Goal: Task Accomplishment & Management: Manage account settings

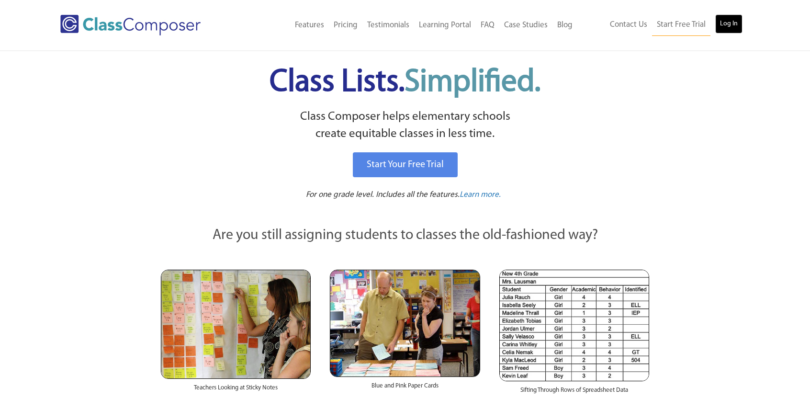
click at [738, 28] on link "Log In" at bounding box center [729, 23] width 27 height 19
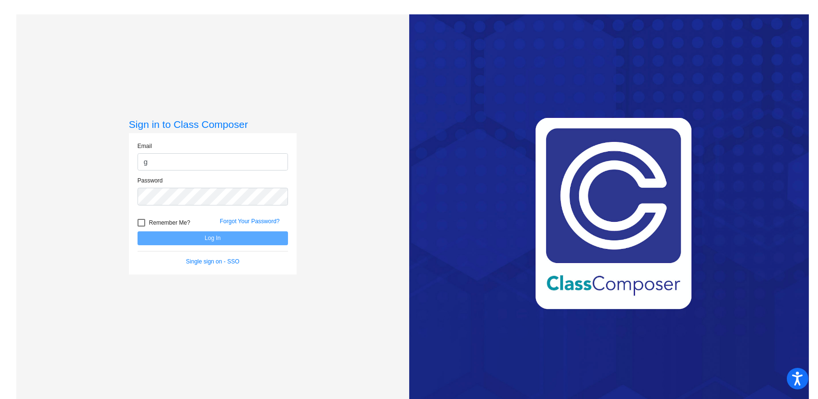
type input "[PERSON_NAME][EMAIL_ADDRESS][PERSON_NAME][DOMAIN_NAME]"
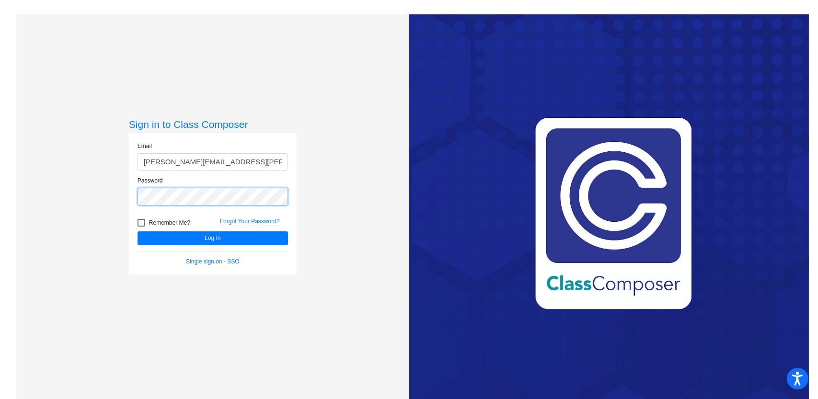
click at [137, 231] on button "Log In" at bounding box center [212, 238] width 150 height 14
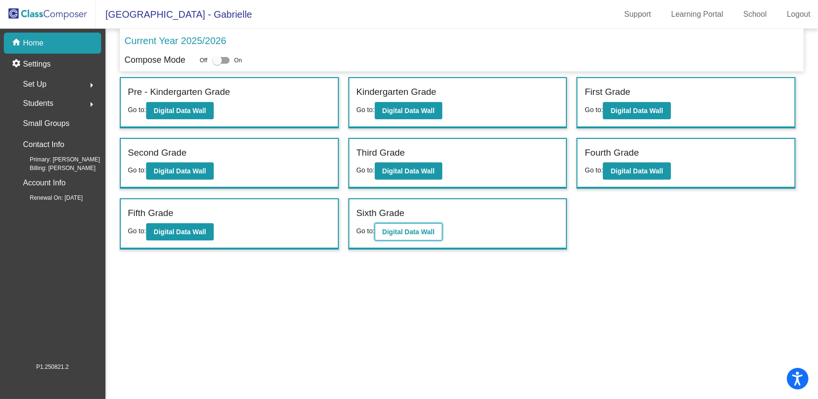
click at [408, 228] on b "Digital Data Wall" at bounding box center [408, 232] width 52 height 8
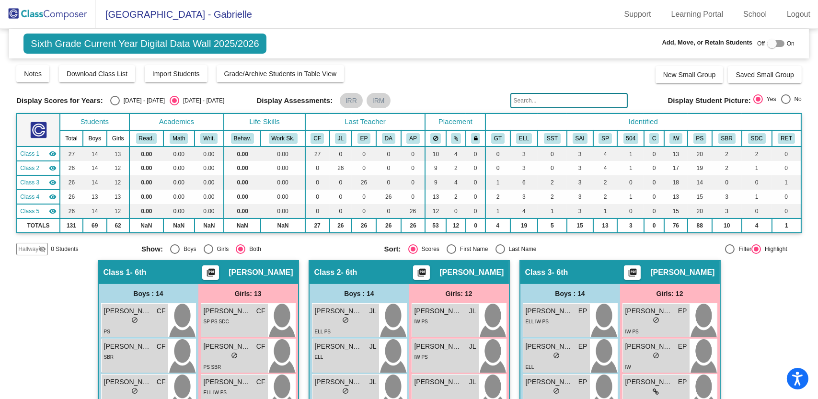
click at [55, 18] on img at bounding box center [48, 14] width 96 height 28
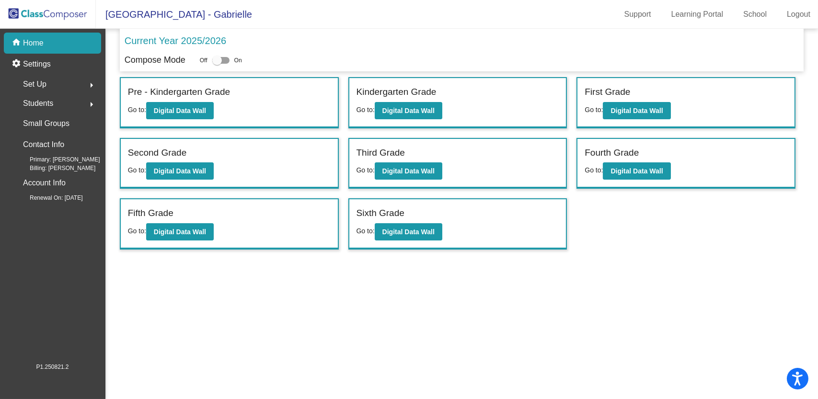
click at [52, 84] on div "Set Up arrow_right" at bounding box center [55, 84] width 91 height 19
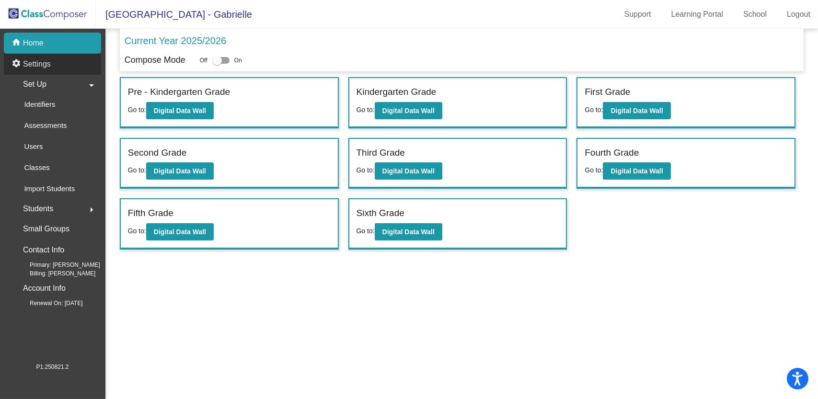
click at [50, 63] on p "Settings" at bounding box center [37, 63] width 28 height 11
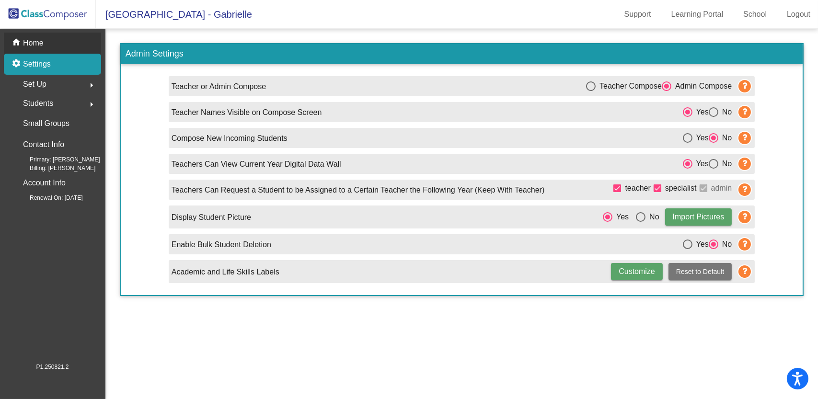
click at [38, 51] on div "home Home" at bounding box center [52, 43] width 97 height 21
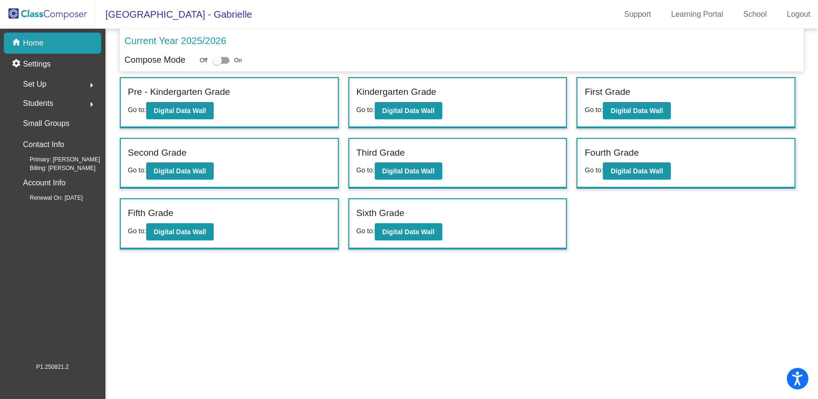
click at [33, 45] on p "Home" at bounding box center [33, 42] width 21 height 11
click at [91, 87] on mat-icon "arrow_right" at bounding box center [91, 85] width 11 height 11
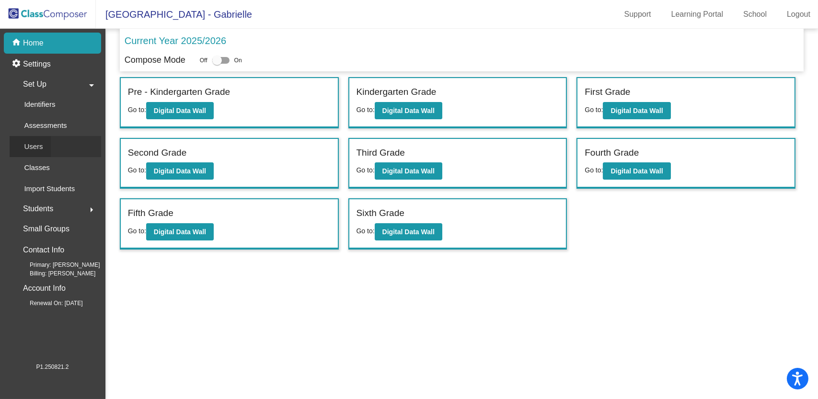
click at [51, 144] on link "Users" at bounding box center [55, 146] width 91 height 21
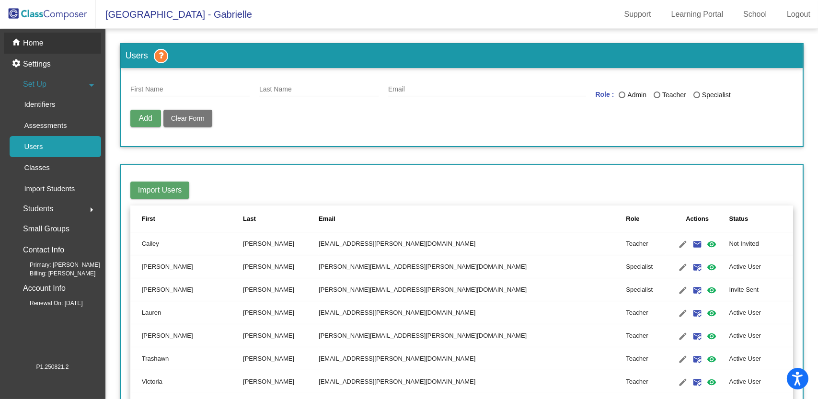
click at [42, 41] on p "Home" at bounding box center [33, 42] width 21 height 11
